Goal: Information Seeking & Learning: Learn about a topic

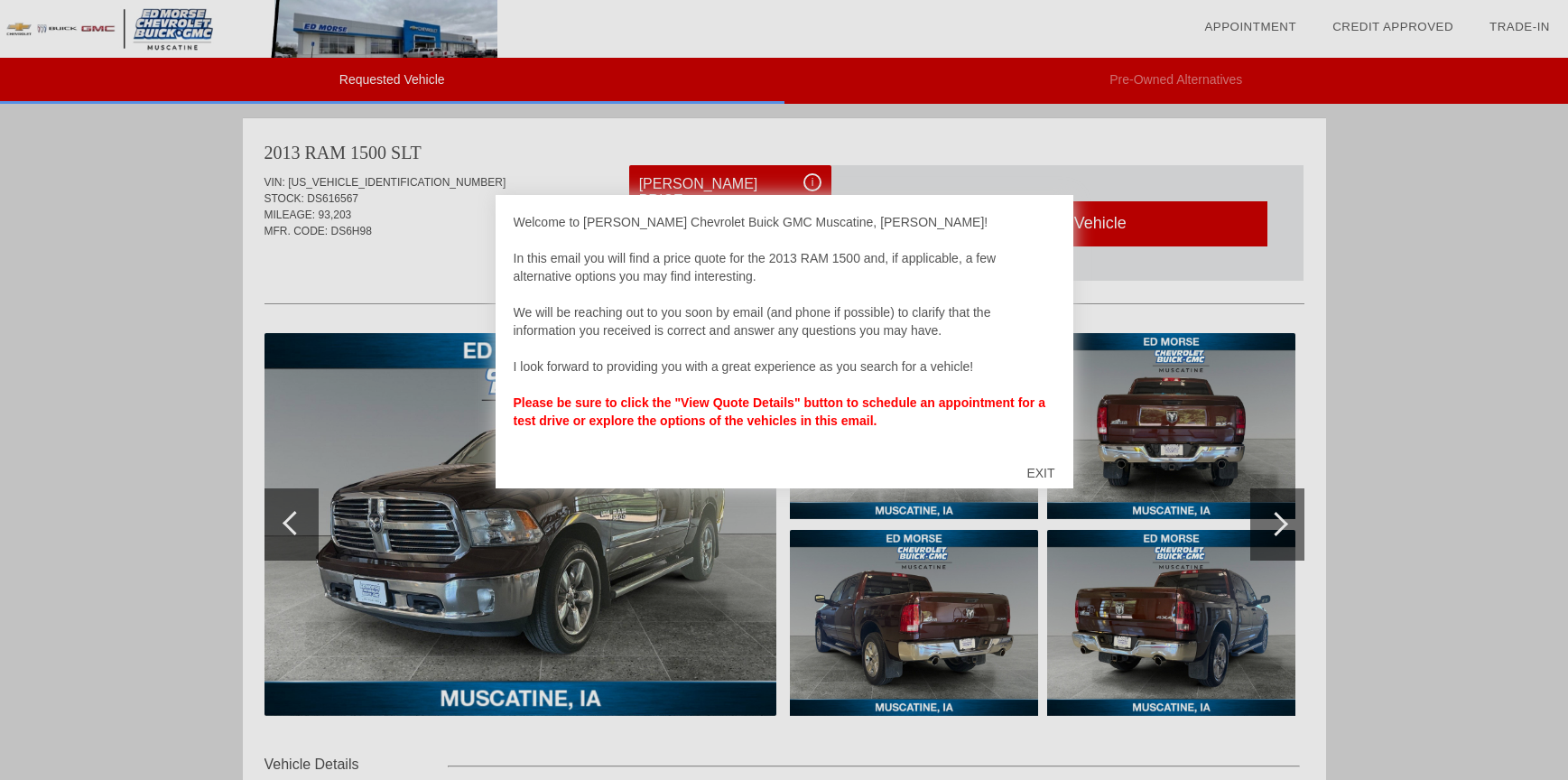
click at [1042, 471] on div "EXIT" at bounding box center [1040, 473] width 64 height 54
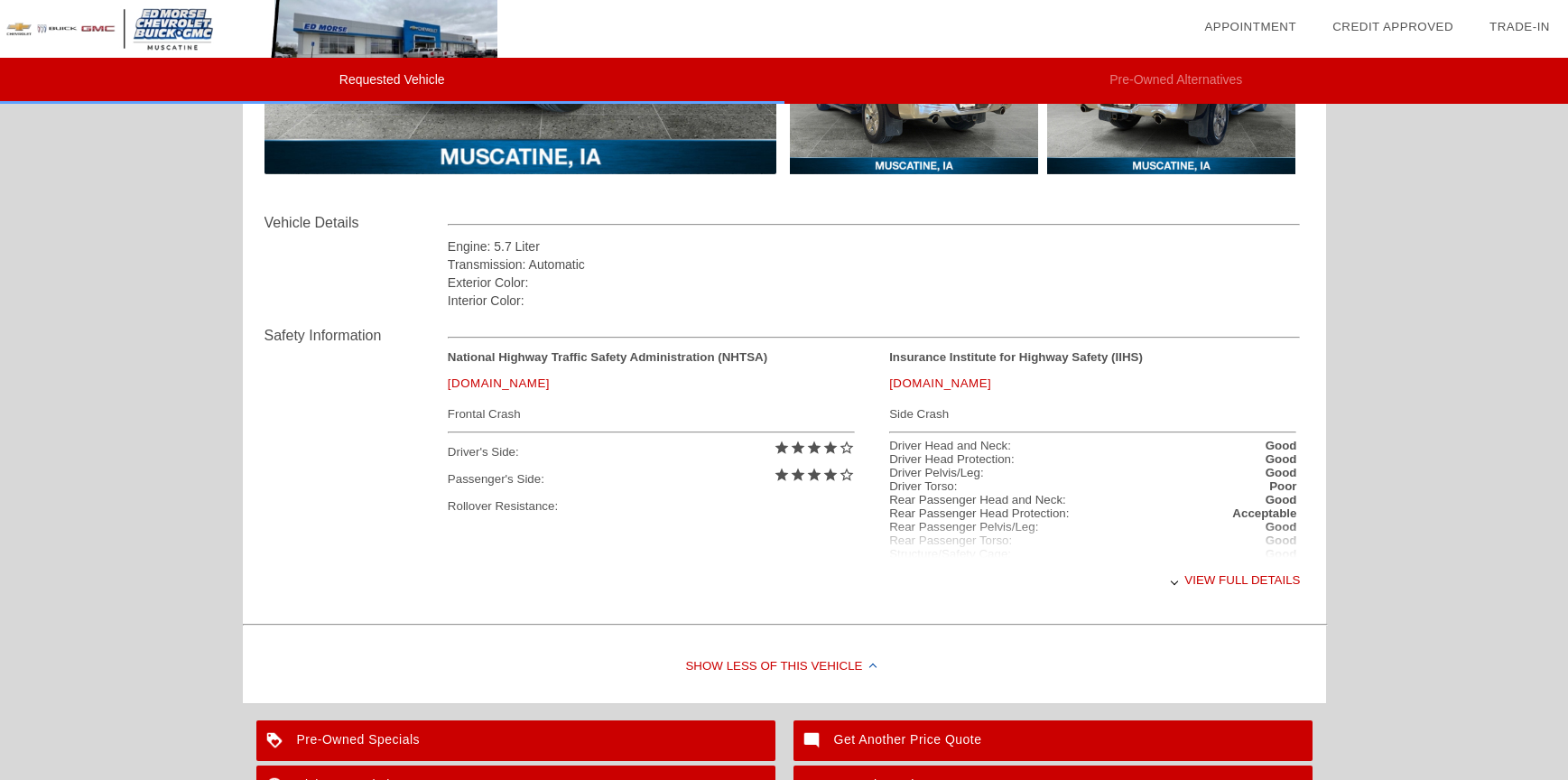
scroll to position [632, 0]
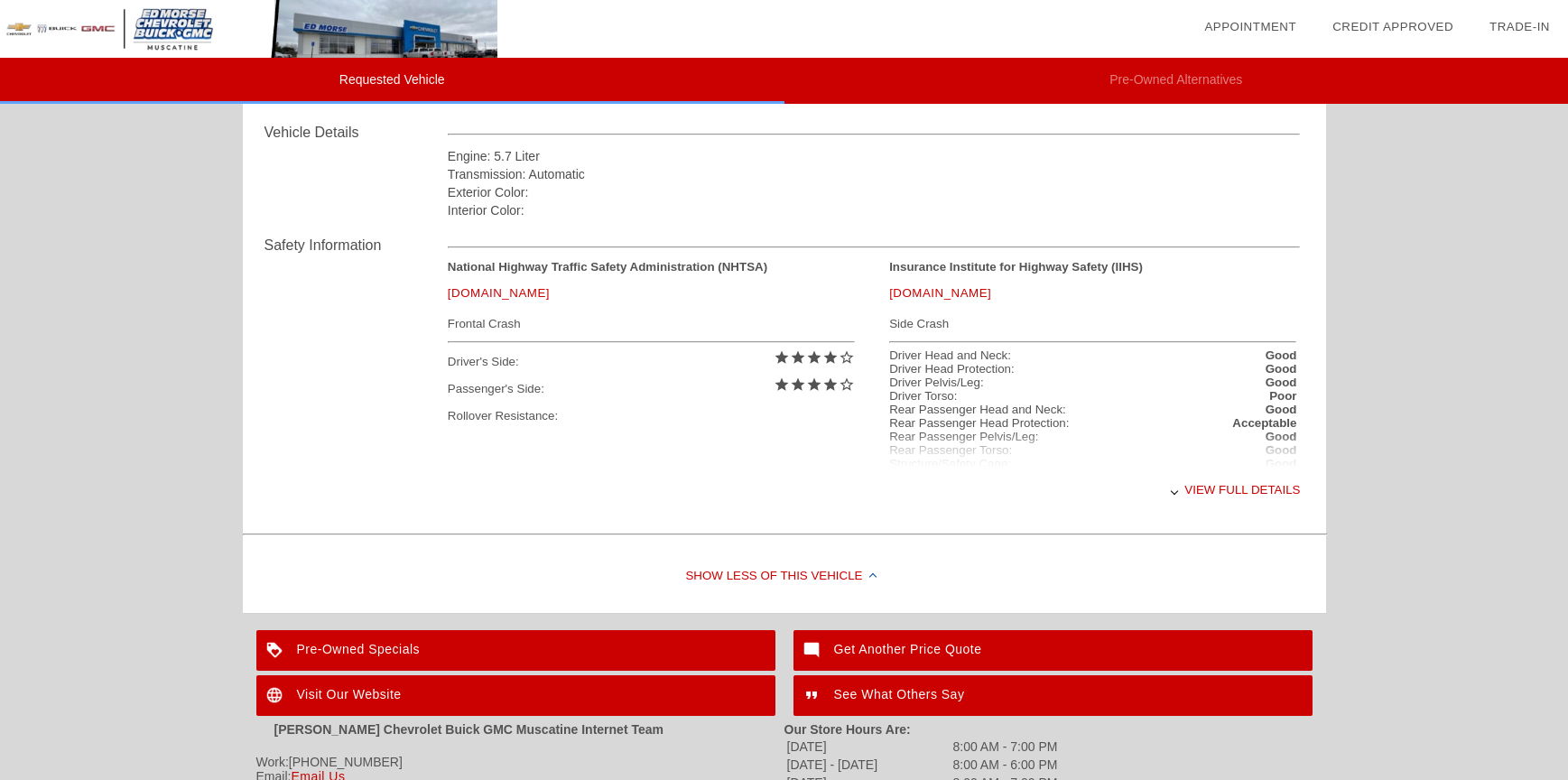
click at [1200, 490] on div "View full details" at bounding box center [874, 489] width 853 height 44
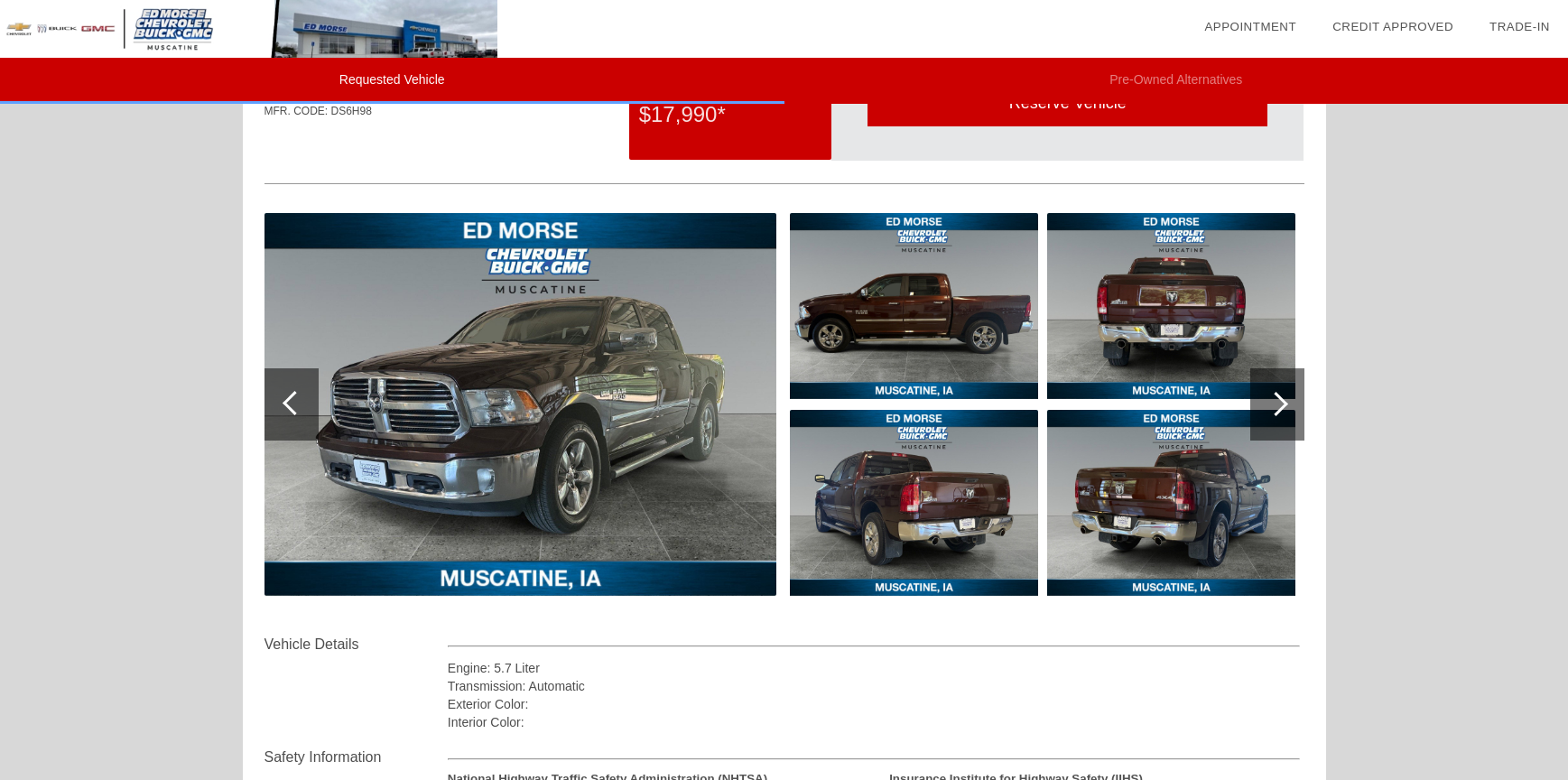
scroll to position [0, 0]
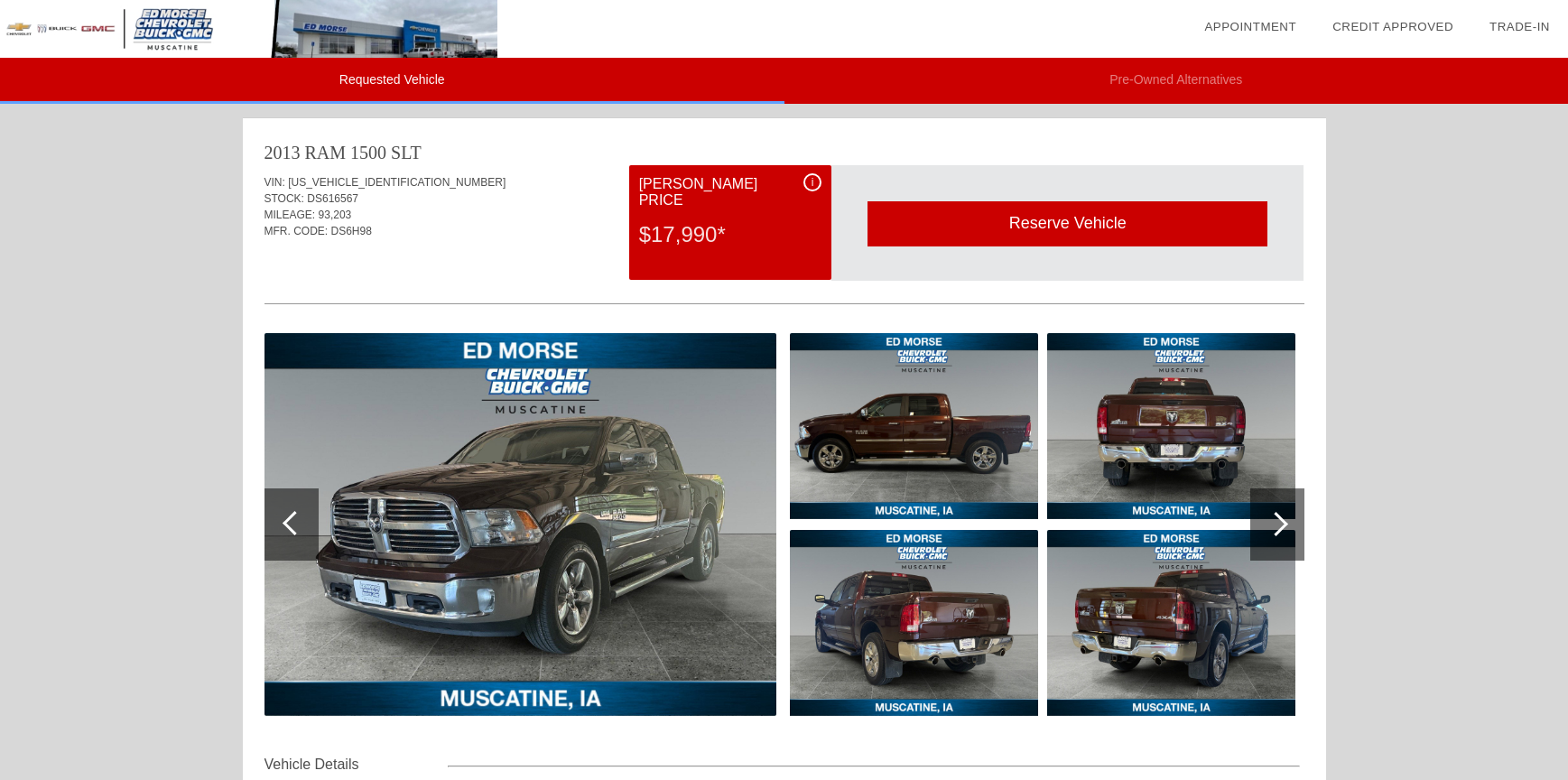
click at [1287, 526] on div at bounding box center [1276, 525] width 54 height 73
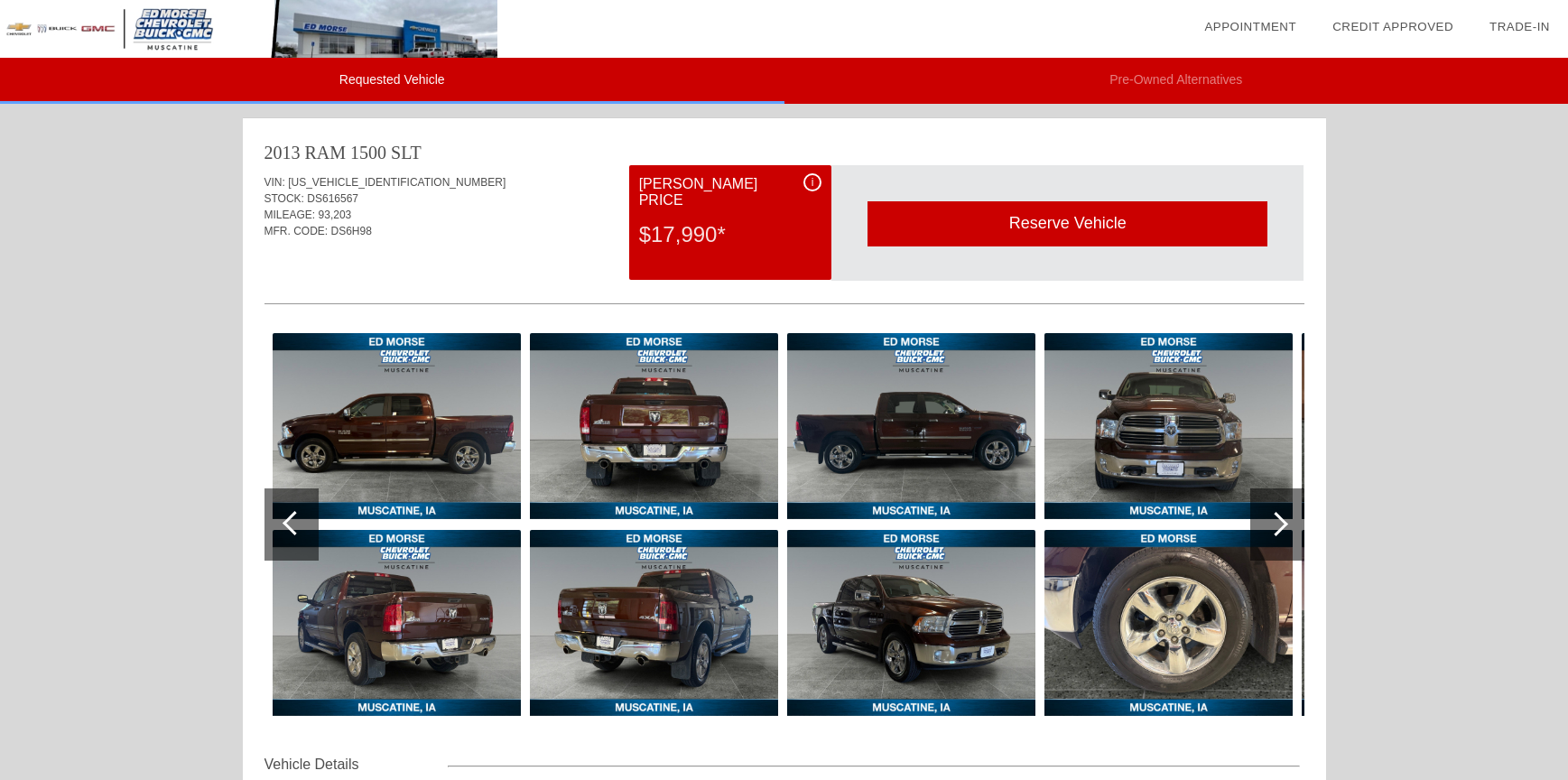
click at [1287, 526] on div at bounding box center [1276, 525] width 54 height 73
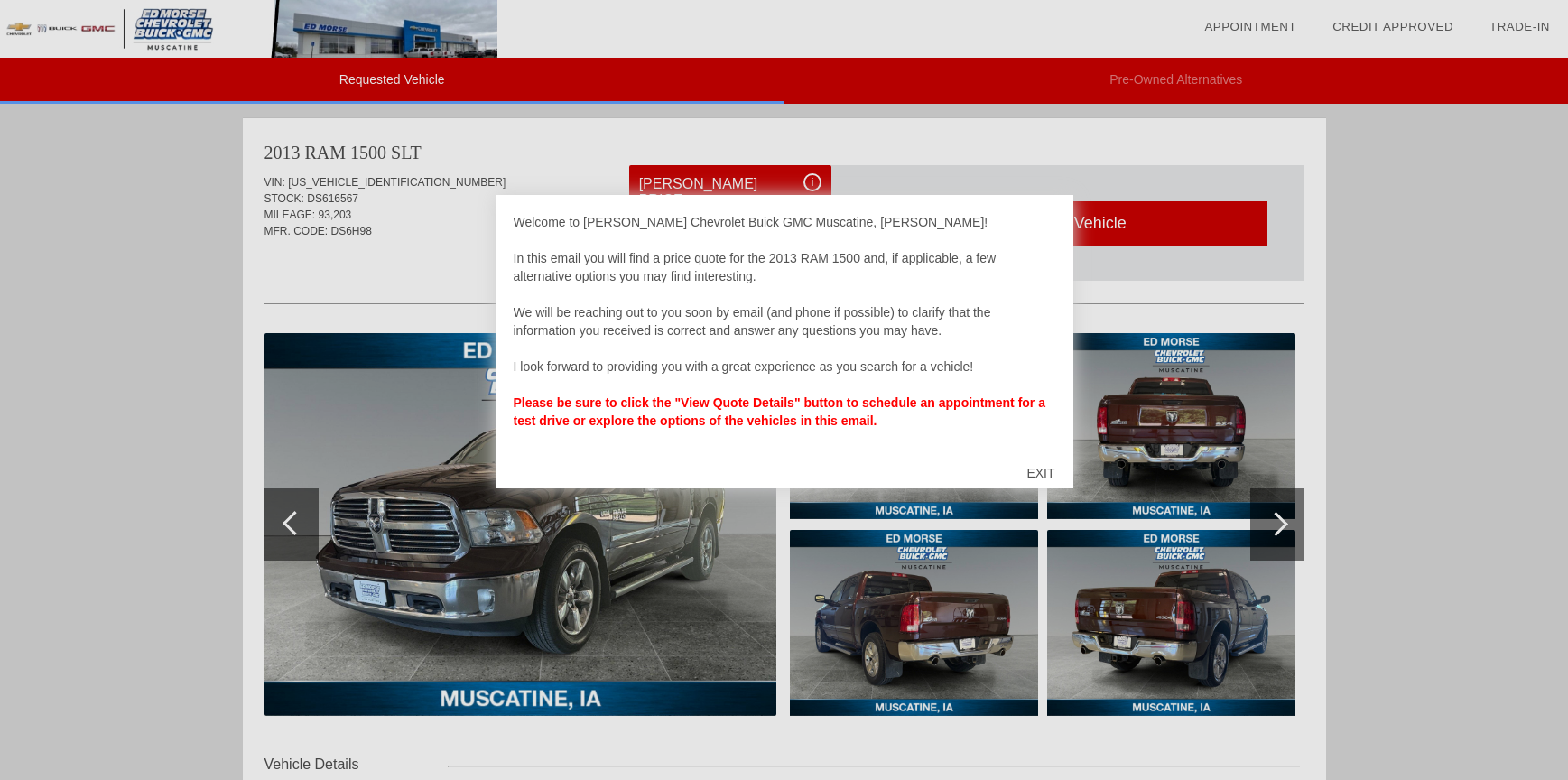
click at [1040, 466] on div "EXIT" at bounding box center [1040, 473] width 64 height 54
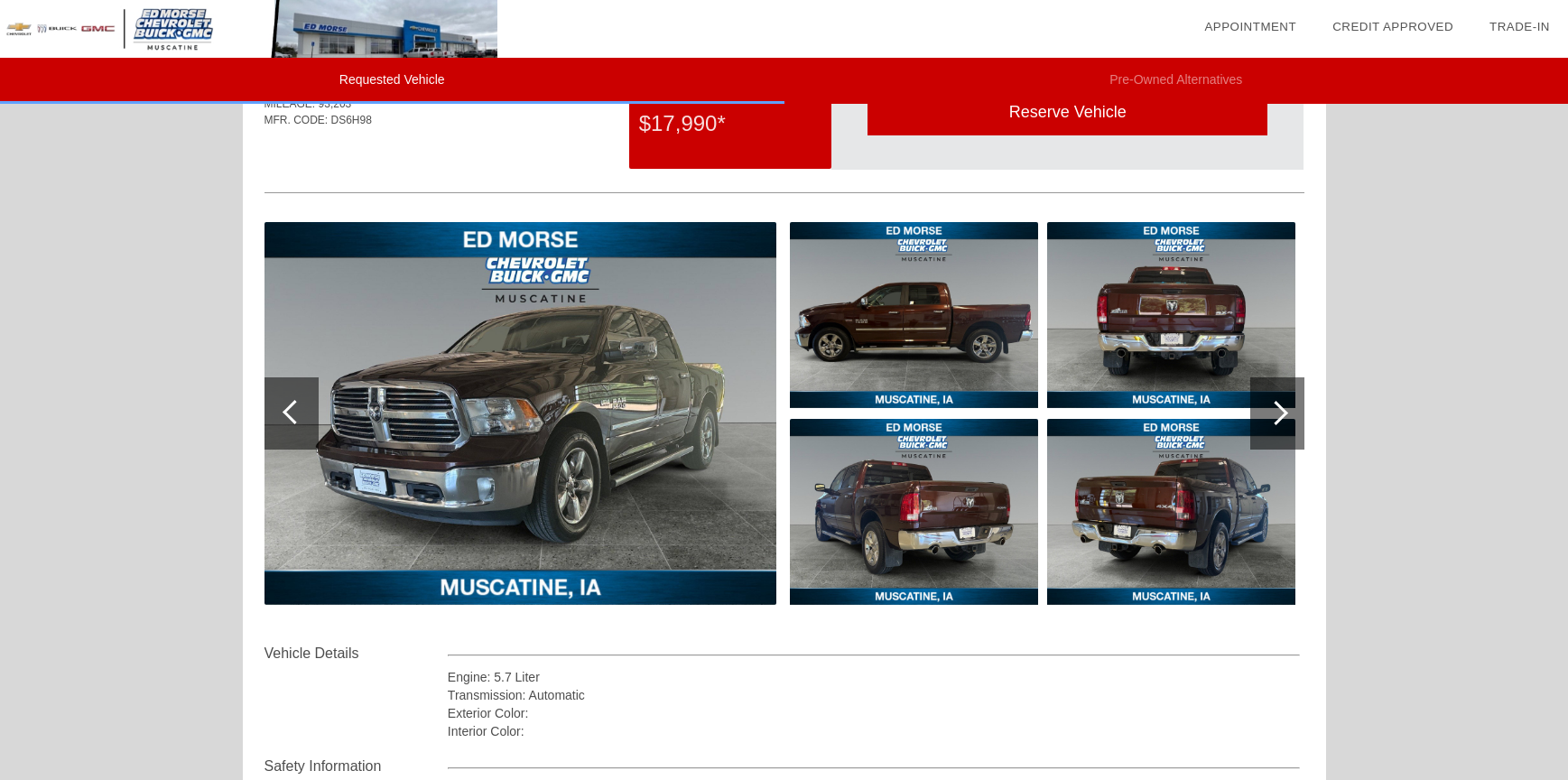
scroll to position [90, 0]
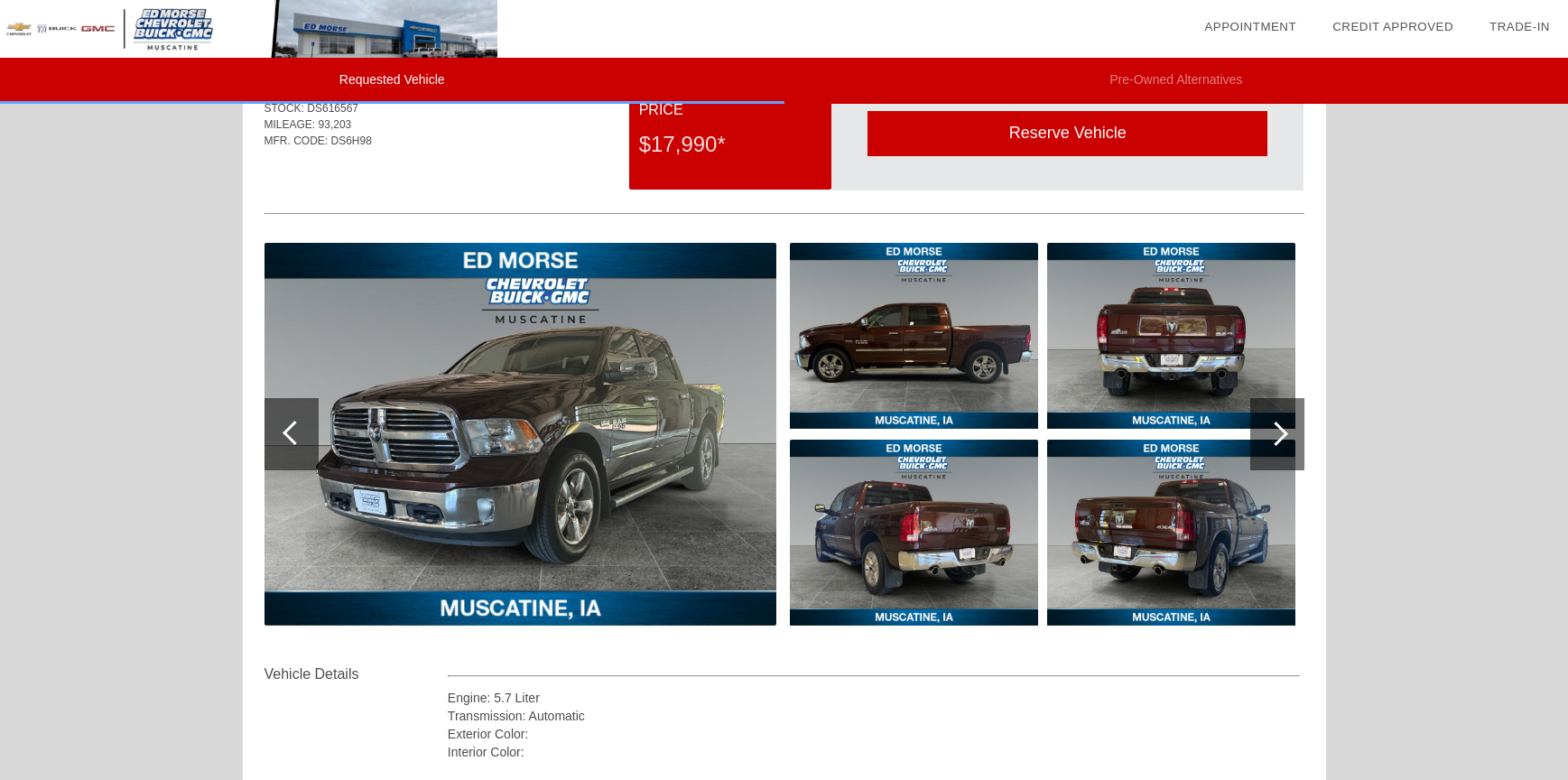
click at [1271, 417] on div at bounding box center [1276, 434] width 54 height 73
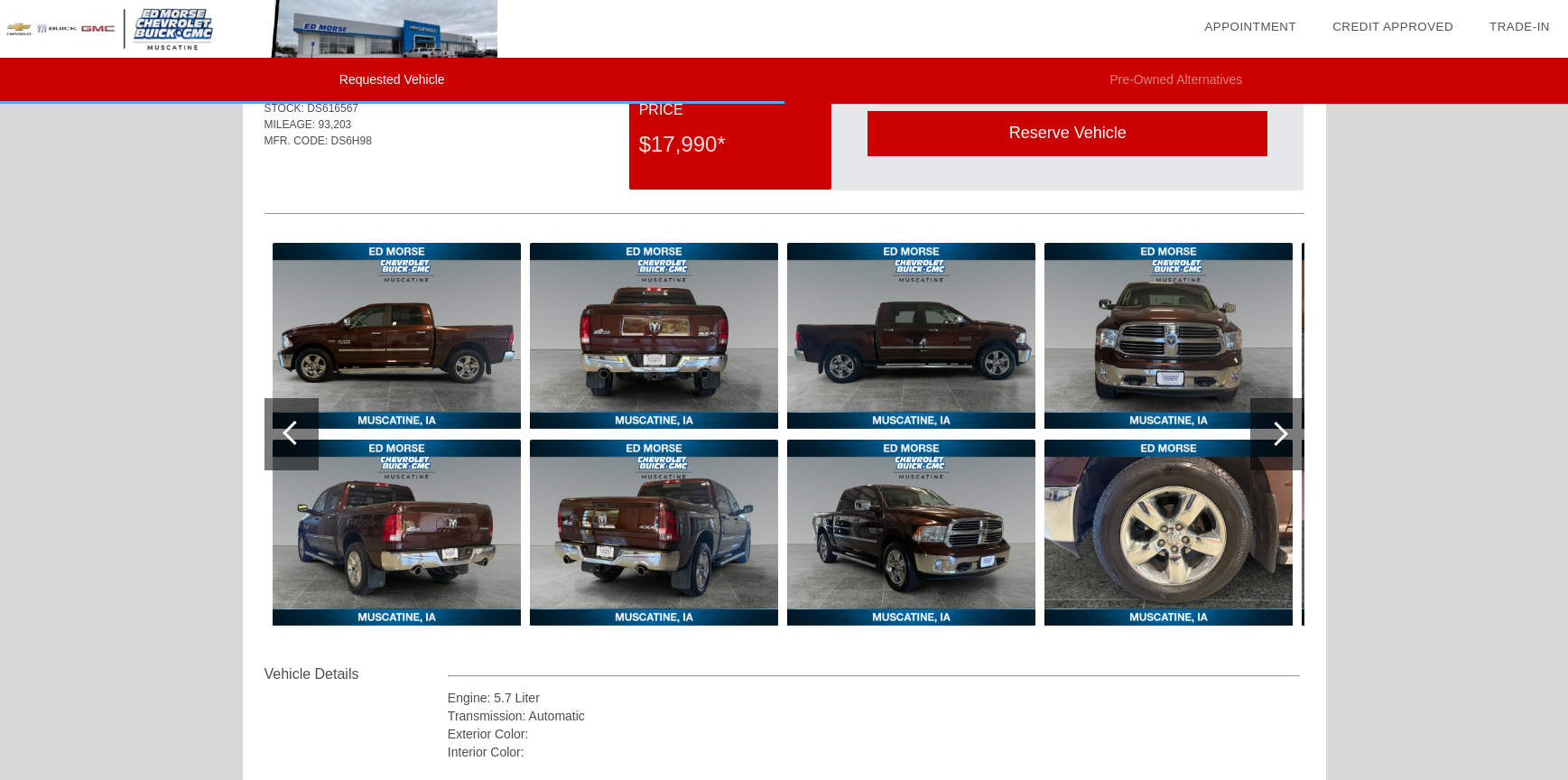
click at [1271, 417] on div at bounding box center [1276, 434] width 54 height 73
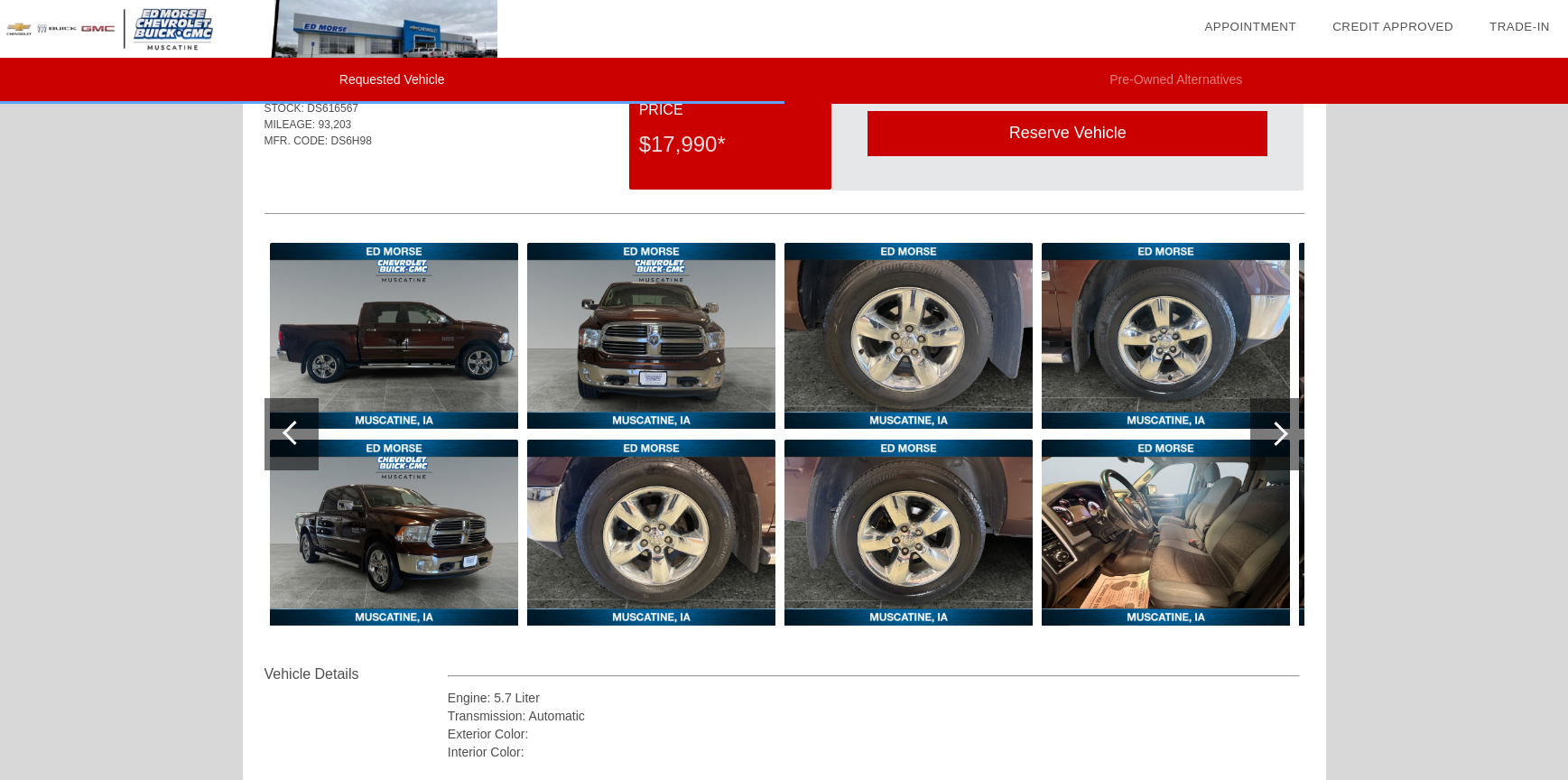
click at [1271, 417] on div at bounding box center [1276, 434] width 54 height 73
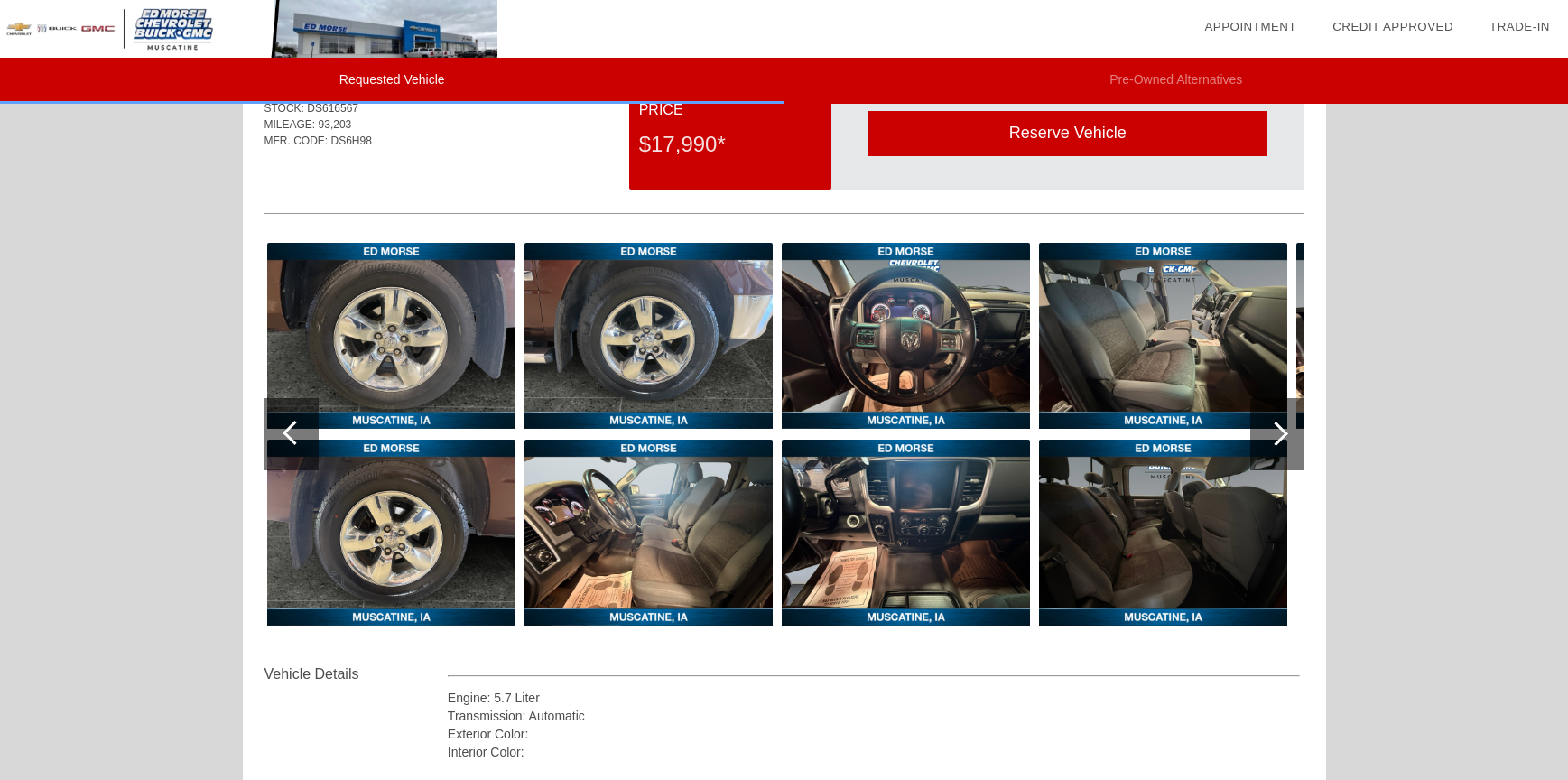
click at [1271, 417] on div at bounding box center [1276, 434] width 54 height 73
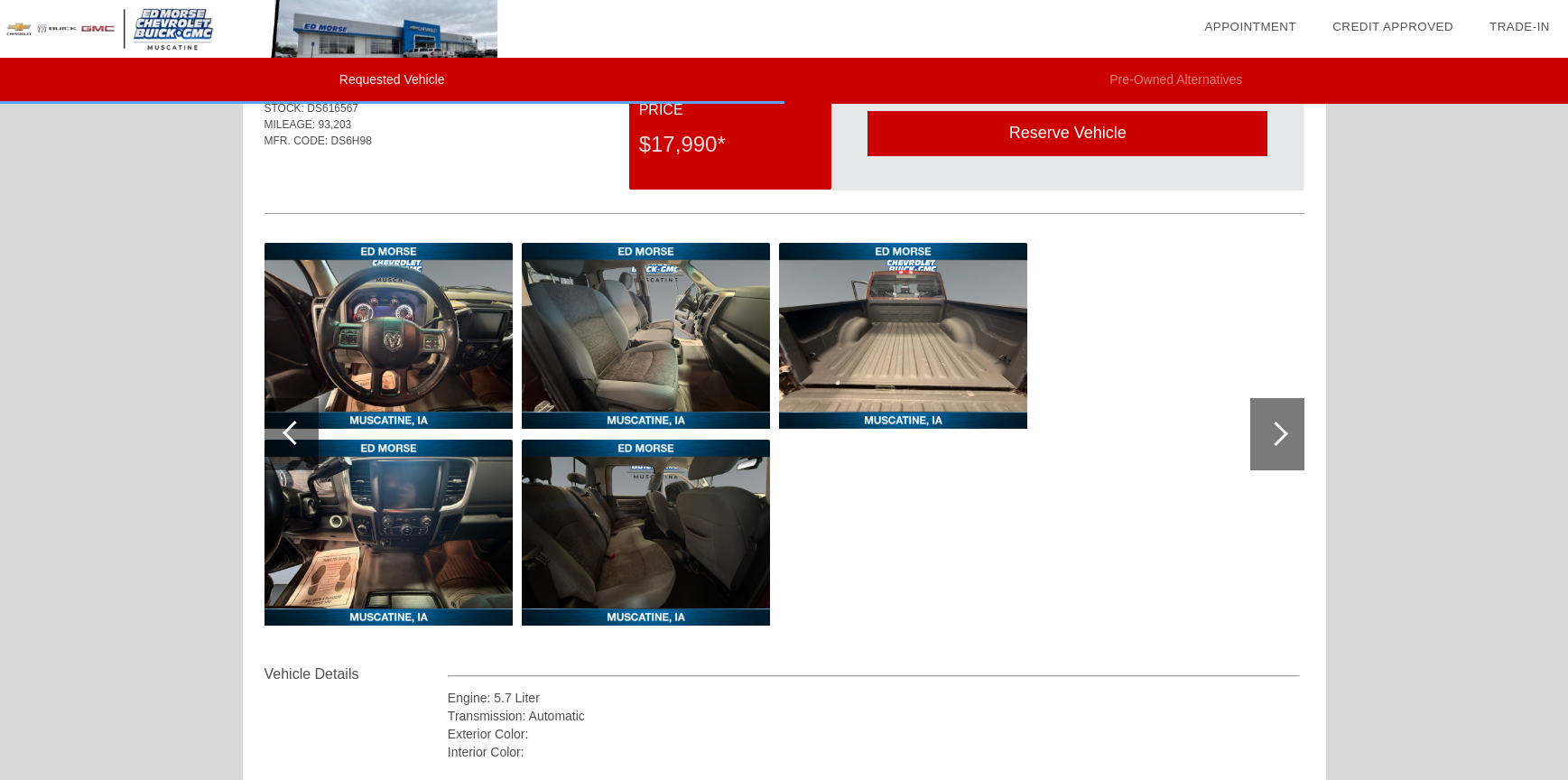
click at [293, 446] on div at bounding box center [291, 434] width 54 height 73
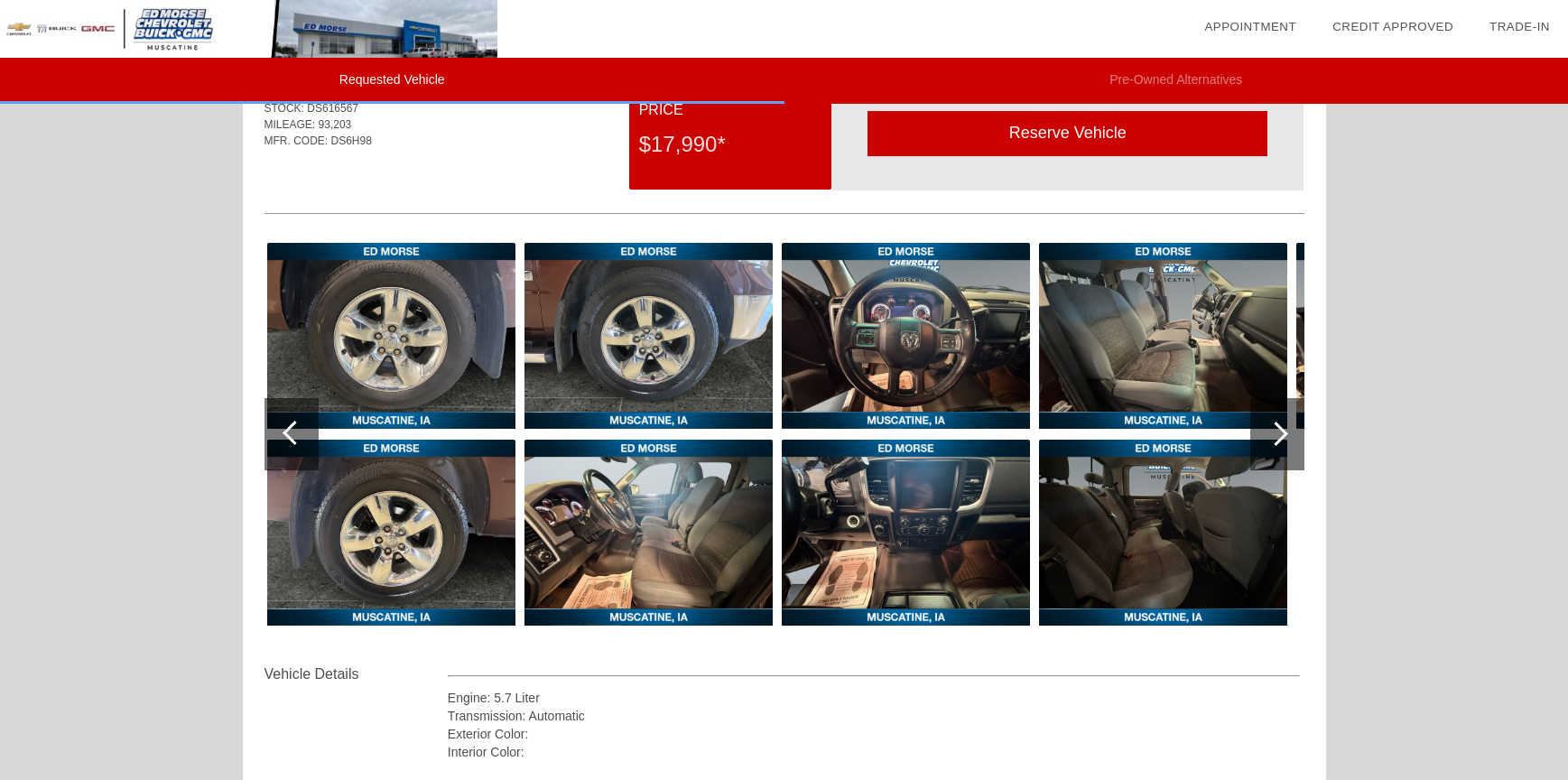
click at [293, 446] on div at bounding box center [291, 434] width 54 height 73
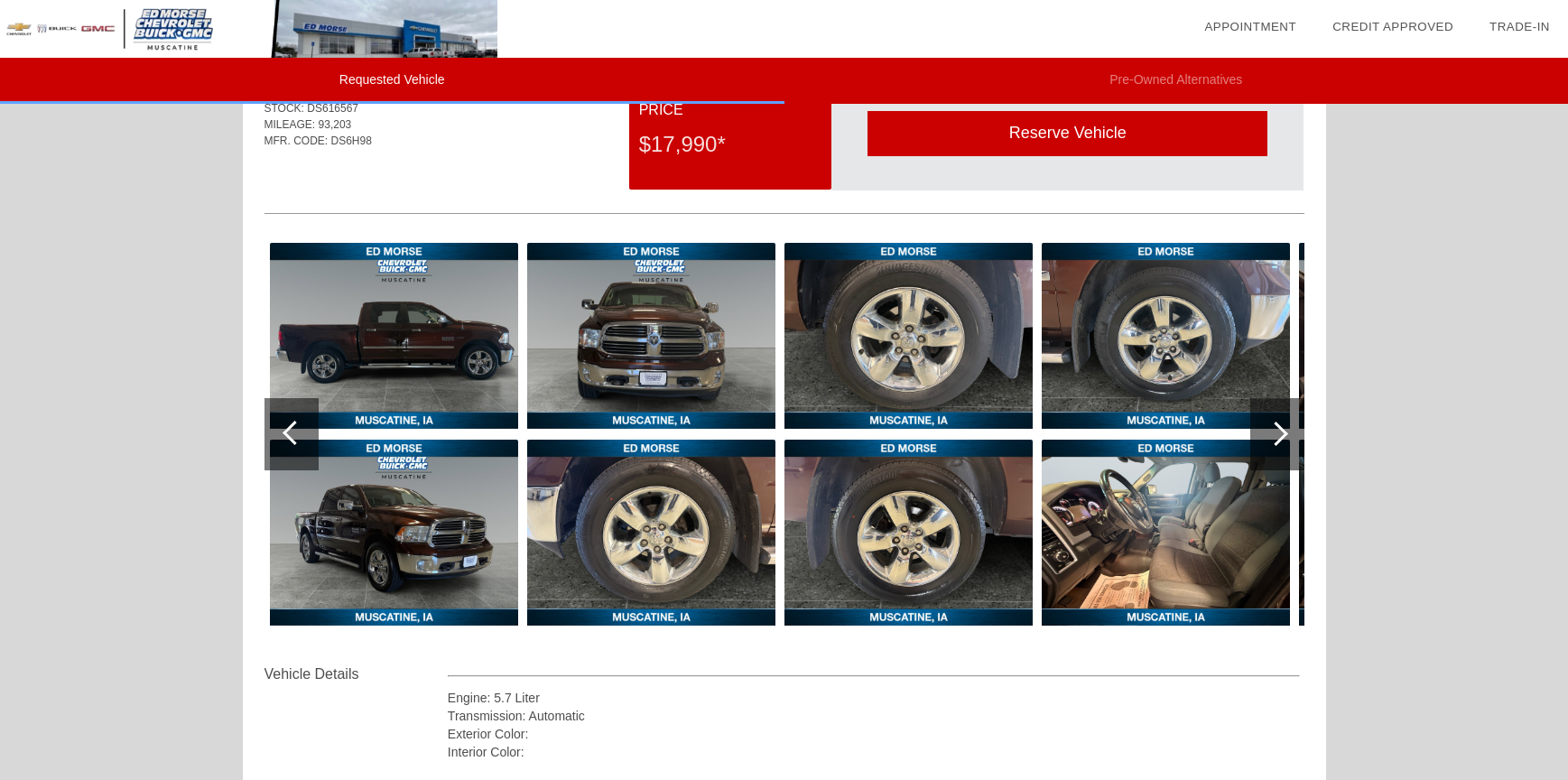
click at [293, 446] on div at bounding box center [291, 434] width 54 height 73
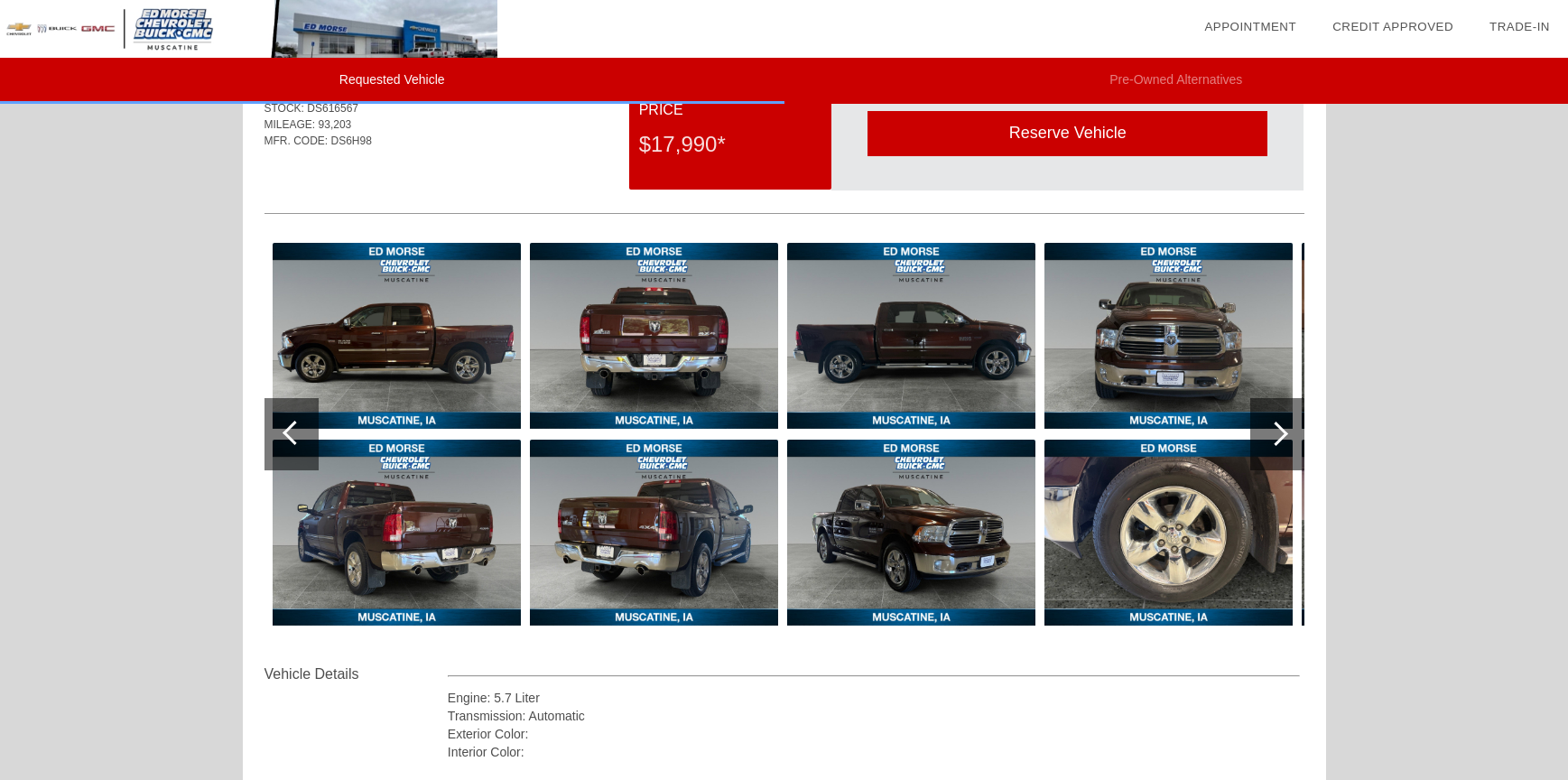
click at [293, 446] on div at bounding box center [291, 434] width 54 height 73
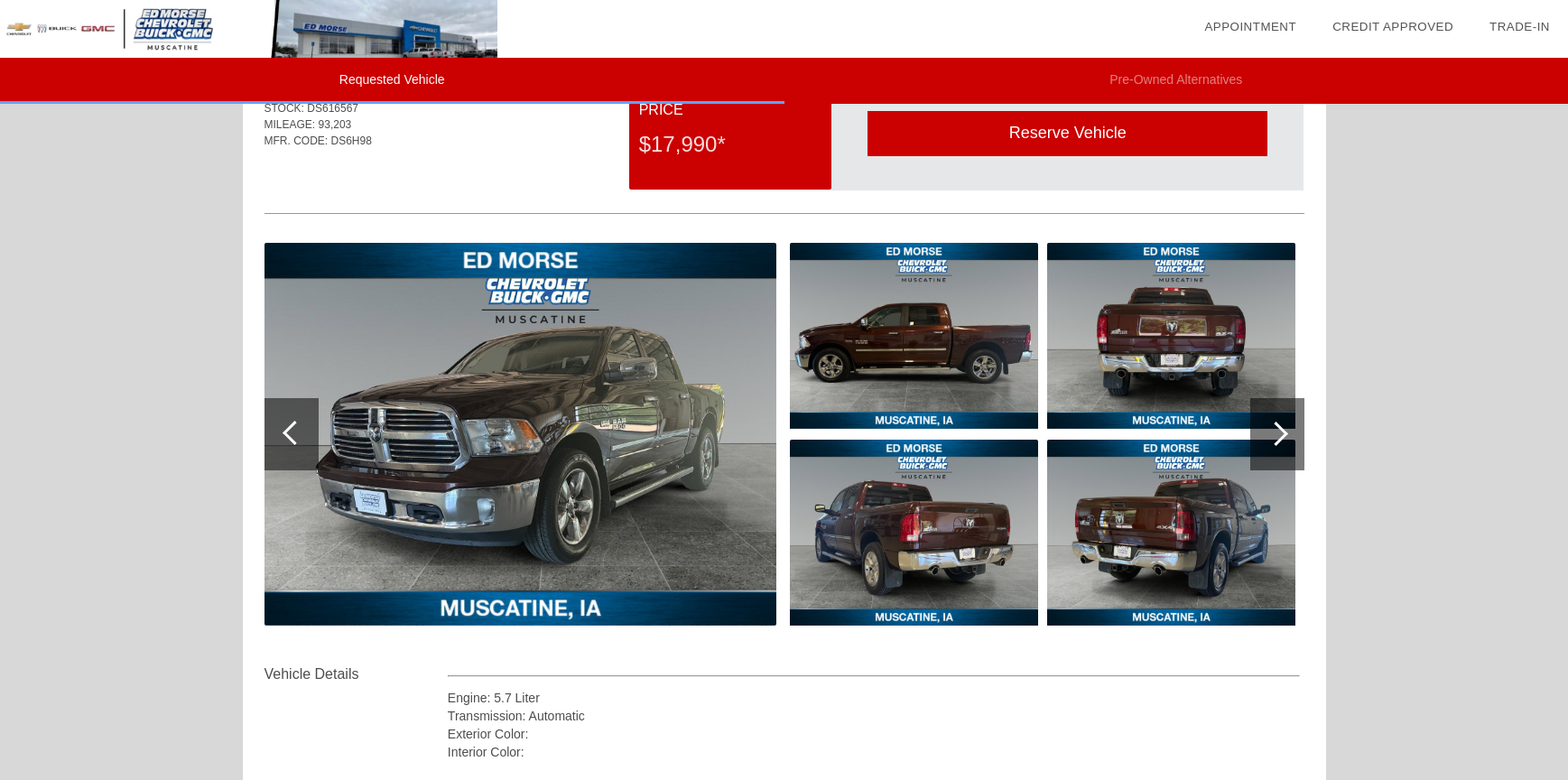
click at [514, 438] on img at bounding box center [519, 434] width 512 height 383
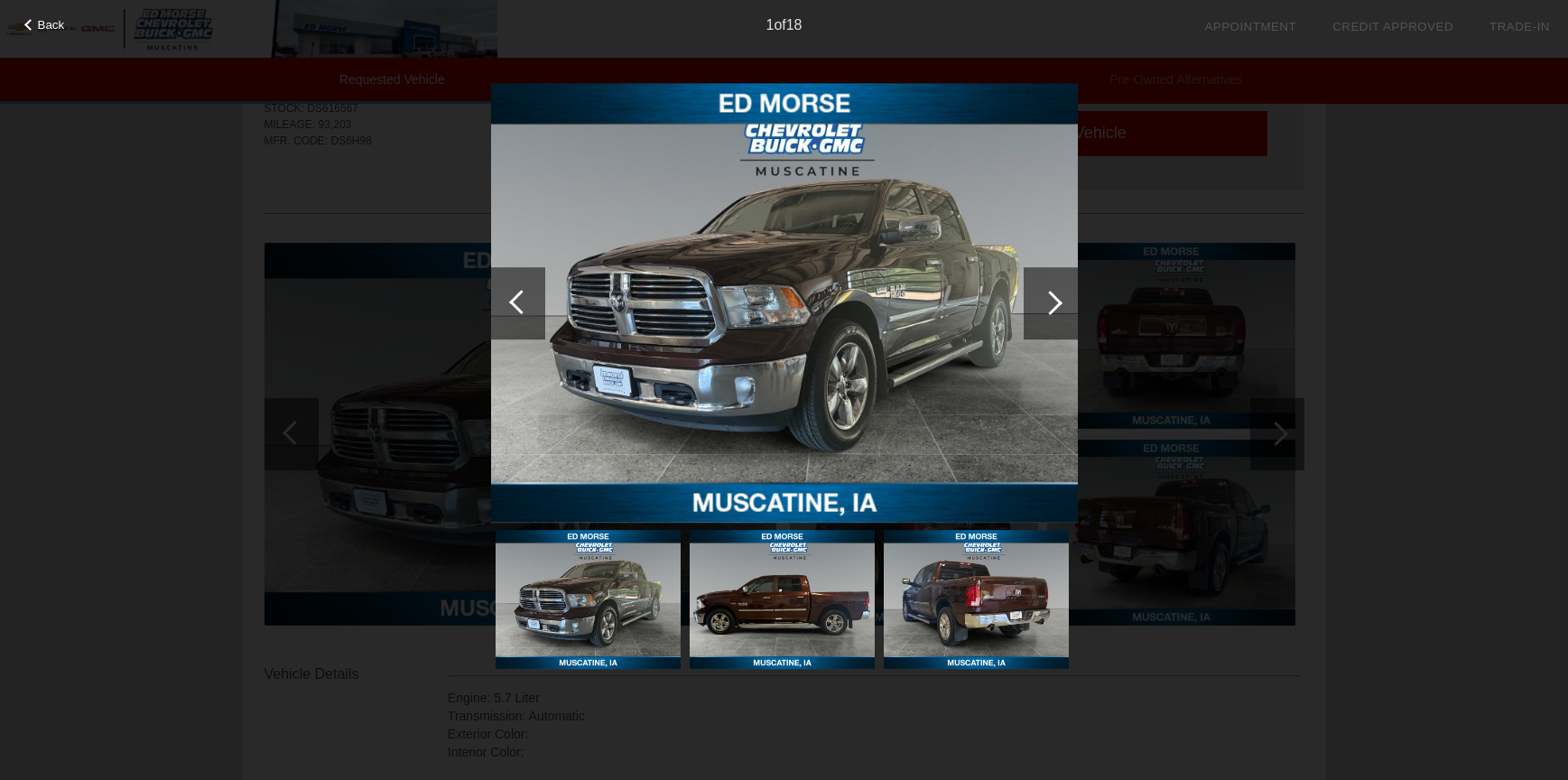
click at [799, 335] on img at bounding box center [784, 304] width 587 height 441
click at [799, 334] on img at bounding box center [784, 304] width 587 height 441
click at [1058, 301] on div at bounding box center [1050, 303] width 25 height 25
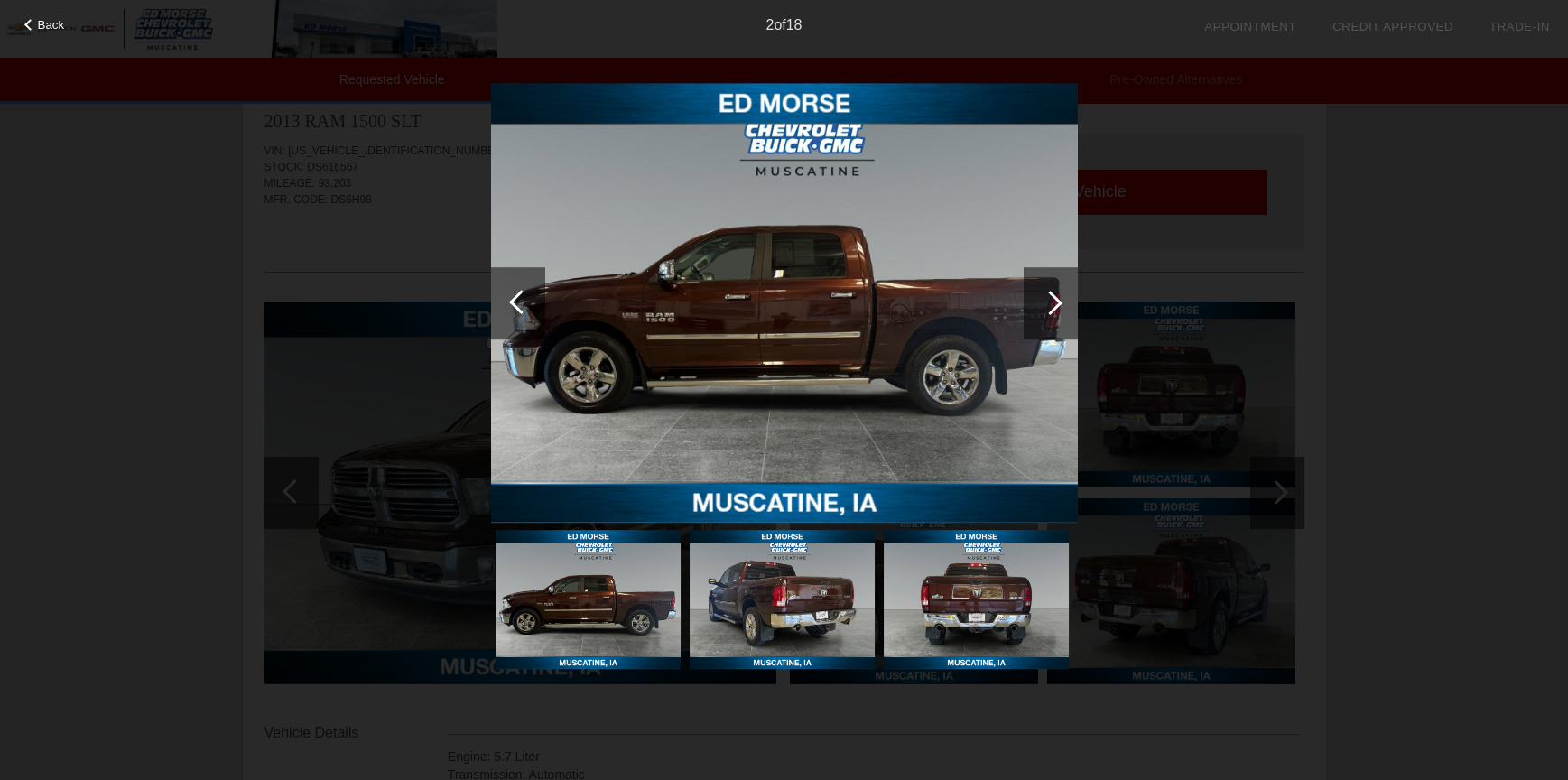
scroll to position [0, 0]
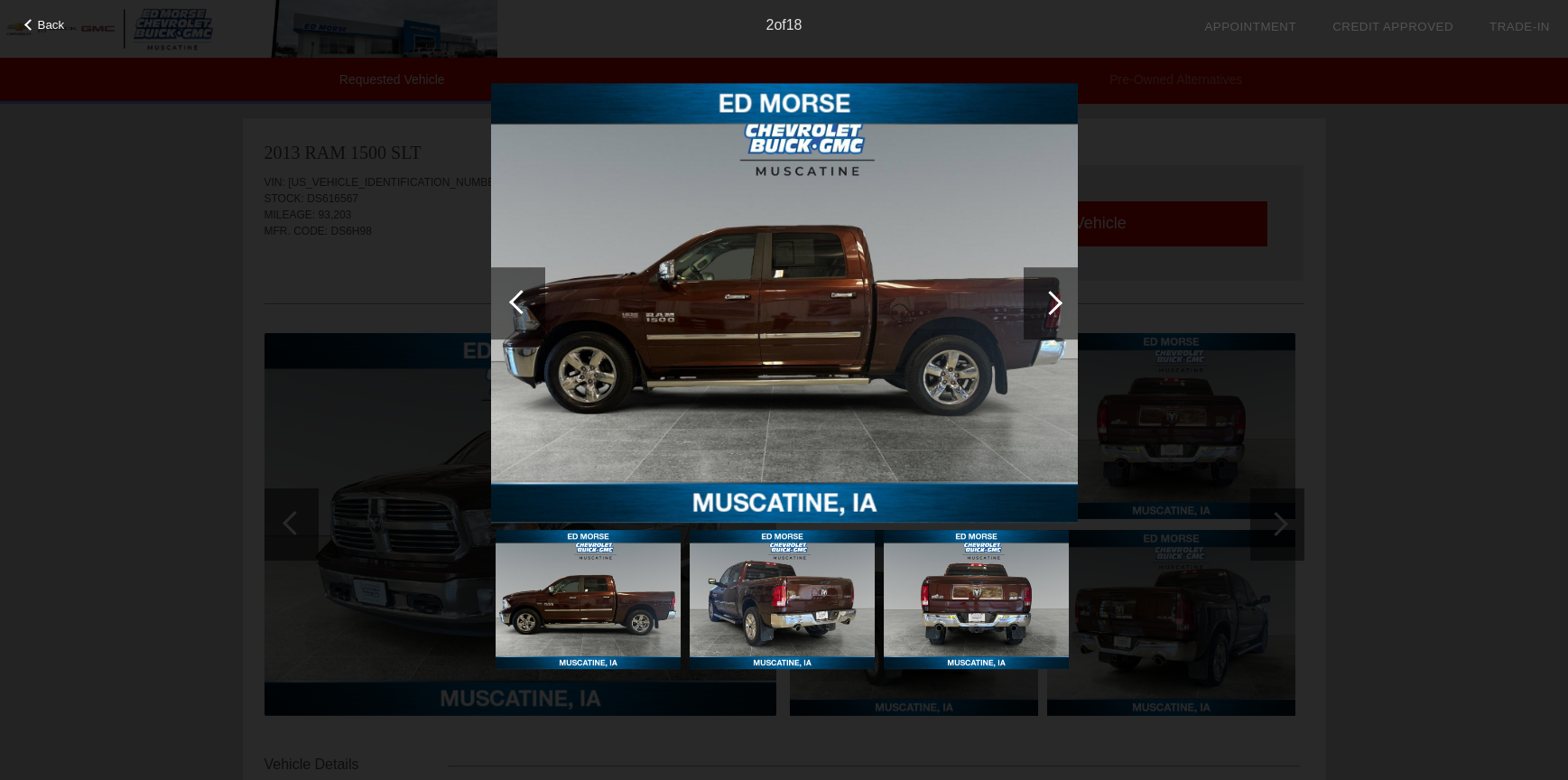
click at [1041, 293] on div at bounding box center [1050, 304] width 54 height 73
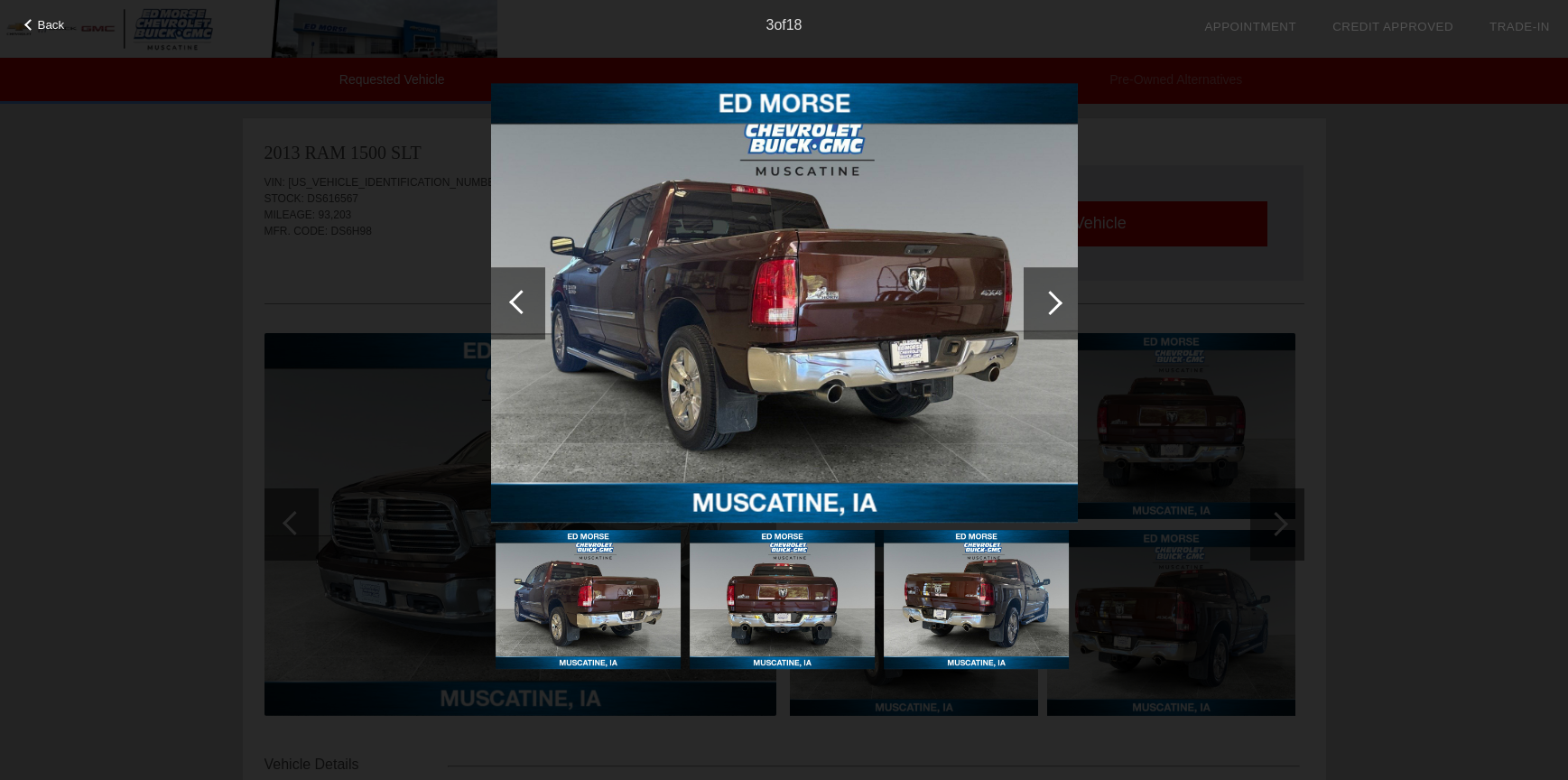
click at [1041, 293] on div at bounding box center [1050, 304] width 54 height 73
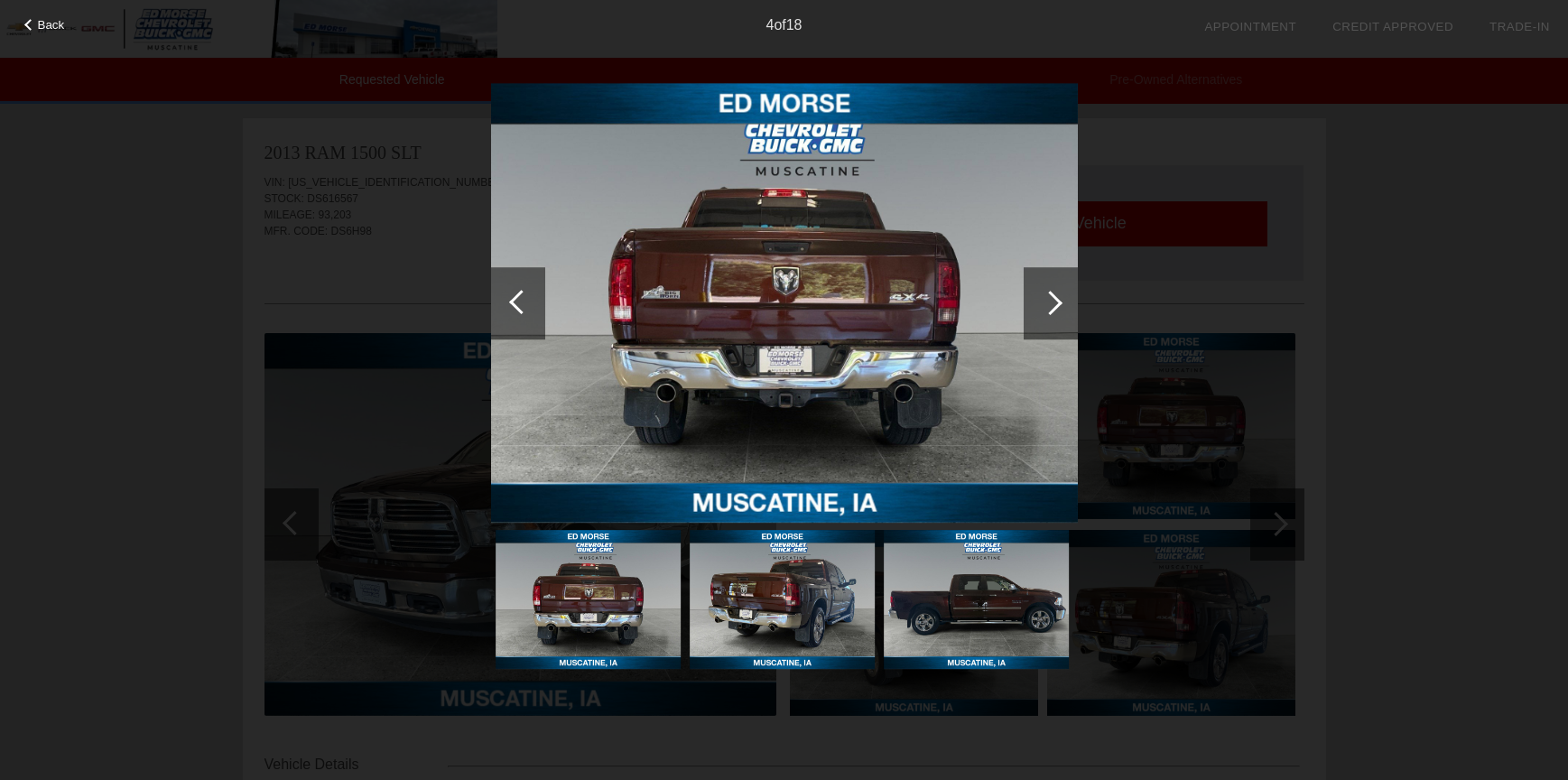
click at [1038, 39] on div "Back 4 of 18" at bounding box center [784, 390] width 1568 height 780
drag, startPoint x: 755, startPoint y: 25, endPoint x: 753, endPoint y: 81, distance: 56.0
click at [758, 31] on div "4 of 18" at bounding box center [784, 18] width 1568 height 36
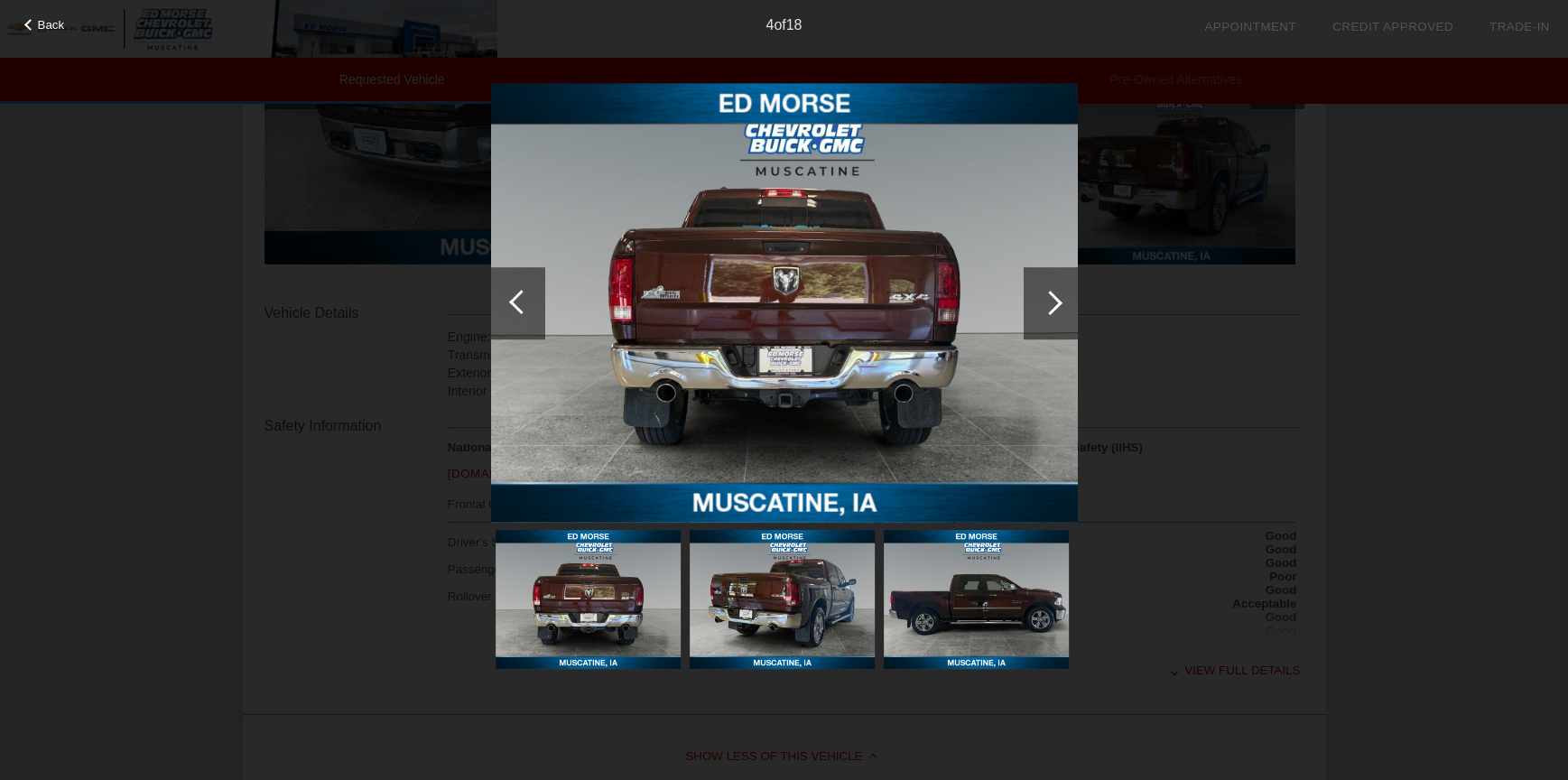
click at [188, 422] on div "Back 4 of 18" at bounding box center [784, 390] width 1568 height 780
click at [46, 28] on span "Back" at bounding box center [52, 25] width 27 height 14
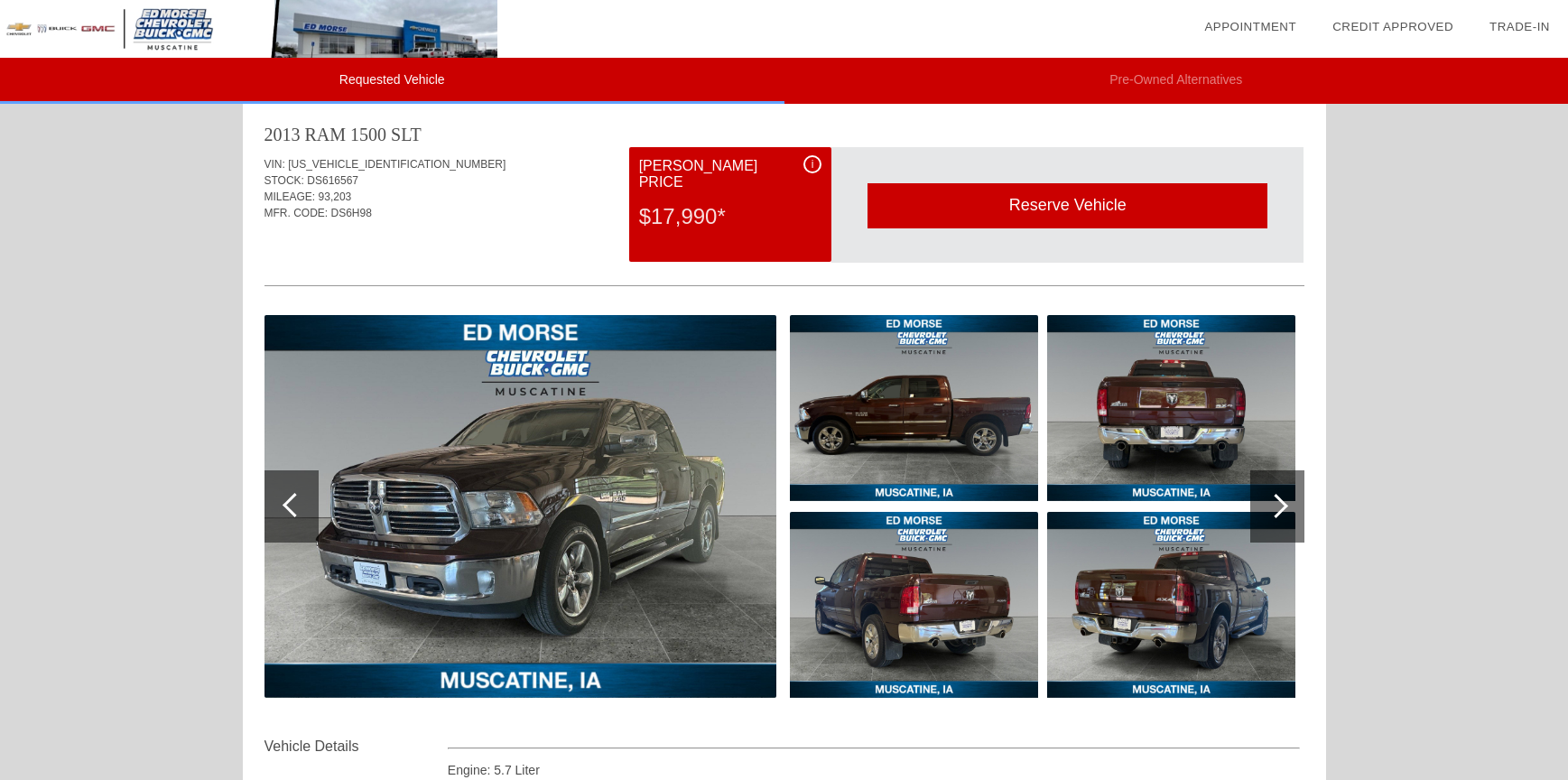
scroll to position [0, 0]
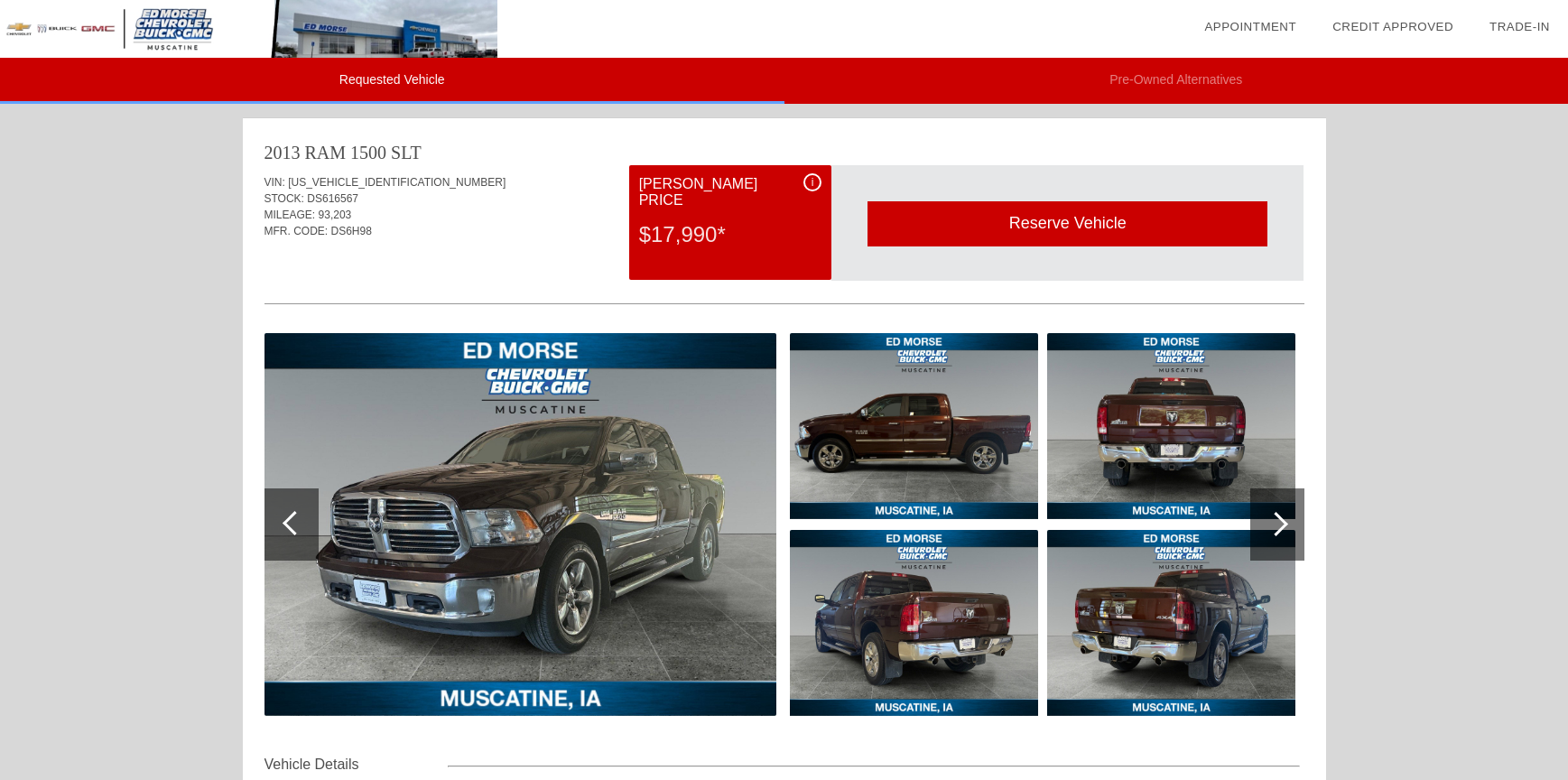
click at [1278, 514] on div at bounding box center [1275, 524] width 25 height 25
